Goal: Information Seeking & Learning: Check status

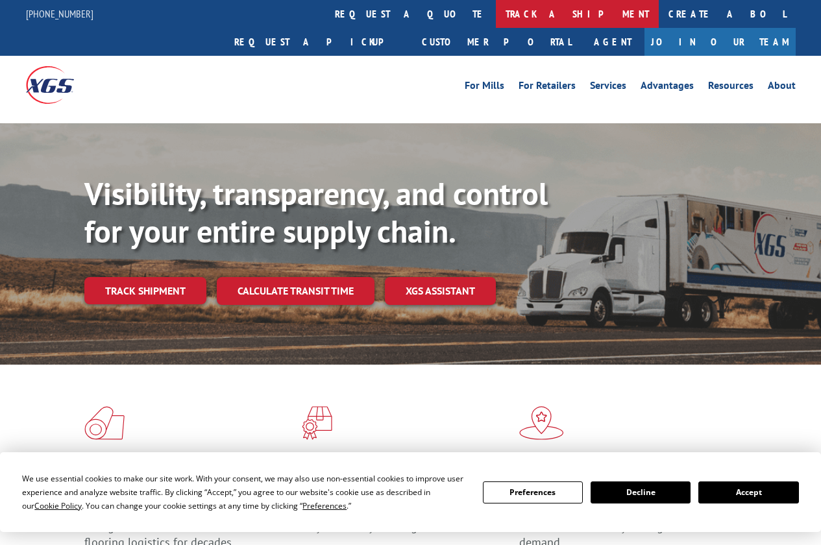
click at [496, 6] on link "track a shipment" at bounding box center [577, 14] width 163 height 28
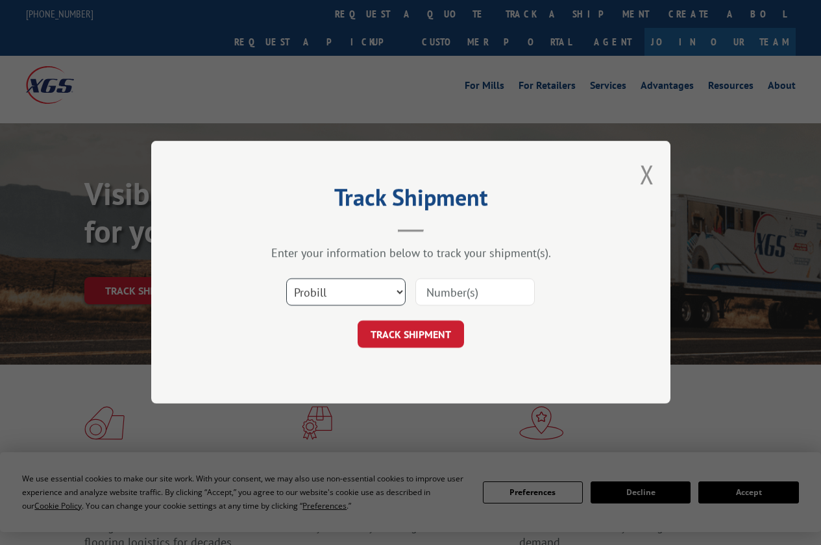
click at [317, 295] on select "Select category... Probill BOL PO" at bounding box center [345, 292] width 119 height 27
select select "bol"
click at [286, 279] on select "Select category... Probill BOL PO" at bounding box center [345, 292] width 119 height 27
click at [457, 287] on input at bounding box center [474, 292] width 119 height 27
type input "481660"
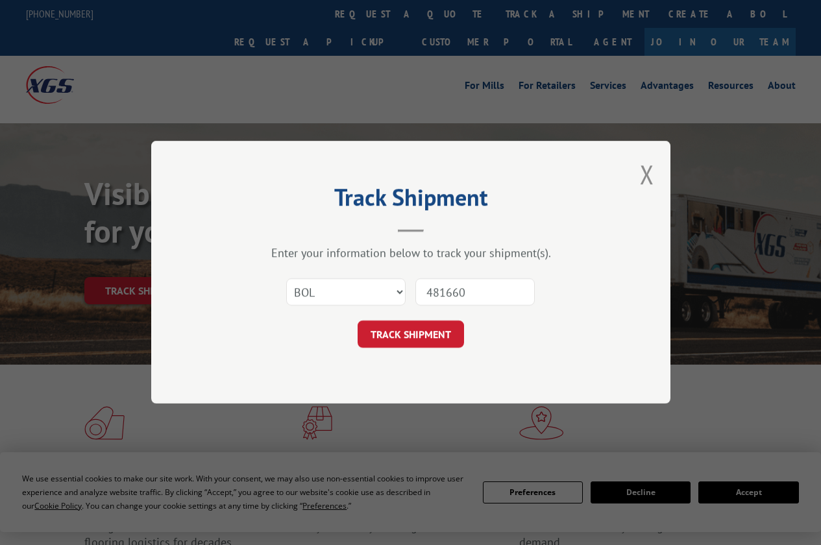
click button "TRACK SHIPMENT" at bounding box center [411, 334] width 106 height 27
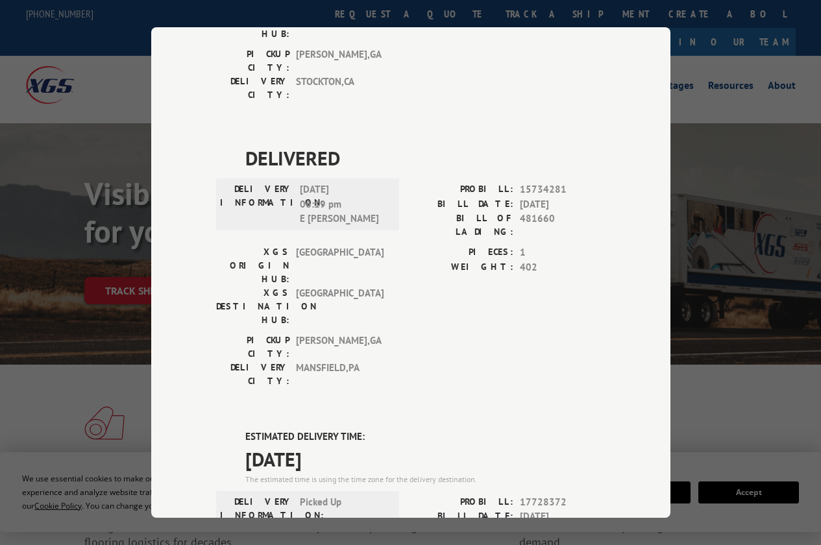
scroll to position [583, 0]
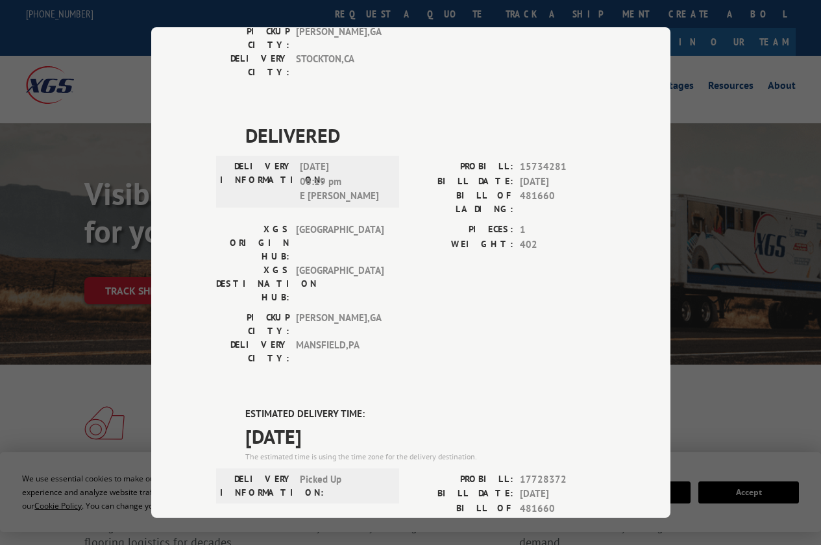
click at [527, 472] on span "17728372" at bounding box center [563, 479] width 86 height 15
click at [578, 472] on span "17728372" at bounding box center [563, 479] width 86 height 15
drag, startPoint x: 565, startPoint y: 245, endPoint x: 458, endPoint y: 245, distance: 107.1
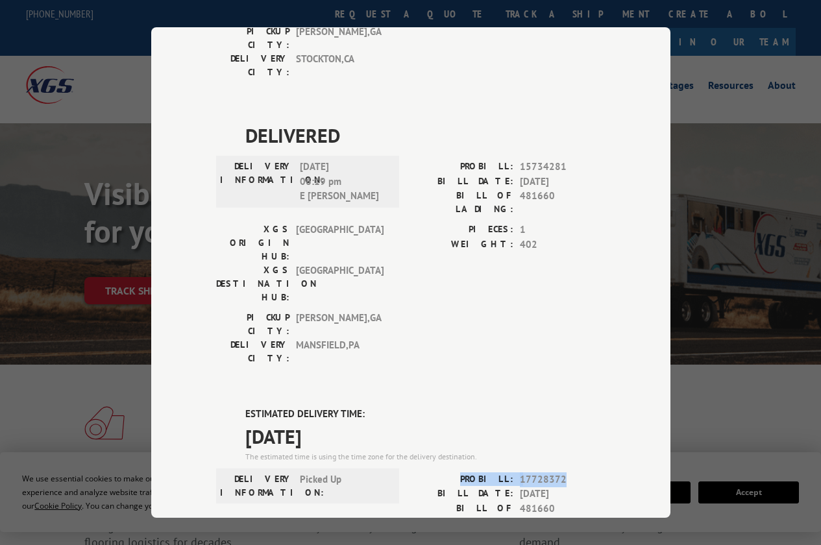
click at [458, 472] on div "PROBILL: 17728372" at bounding box center [508, 479] width 195 height 15
copy div "PROBILL: 17728372"
